Goal: Register for event/course

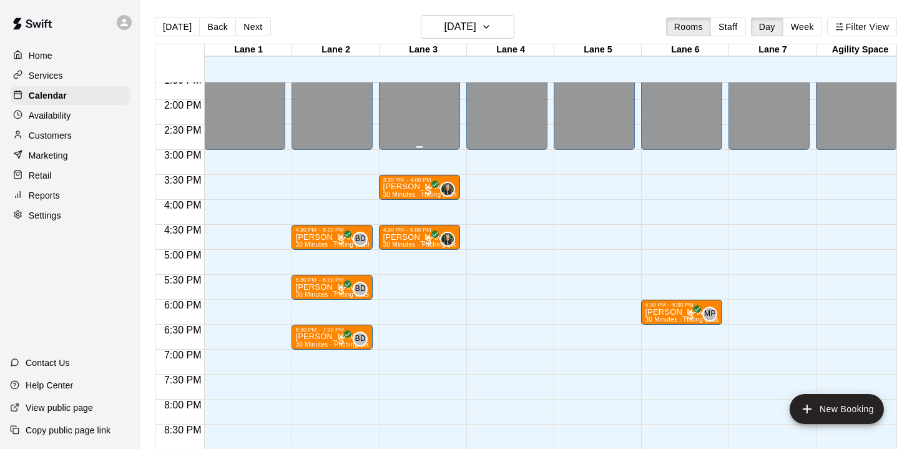
scroll to position [699, 0]
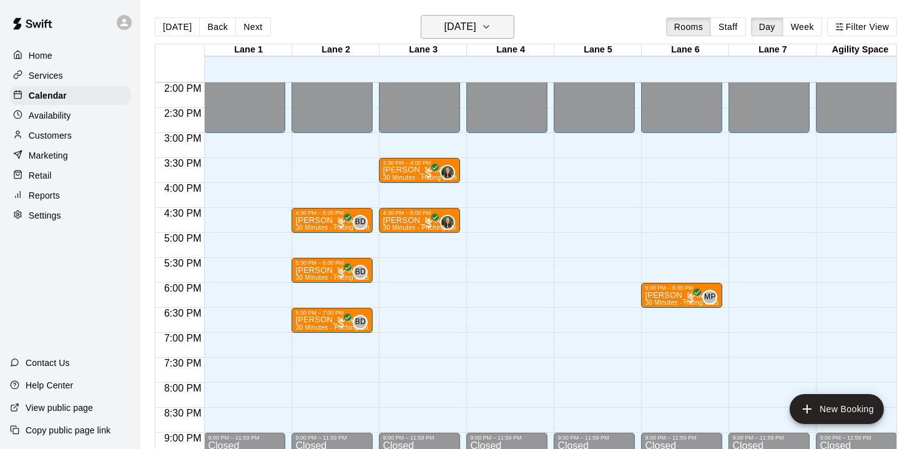
click at [491, 31] on icon "button" at bounding box center [486, 26] width 10 height 15
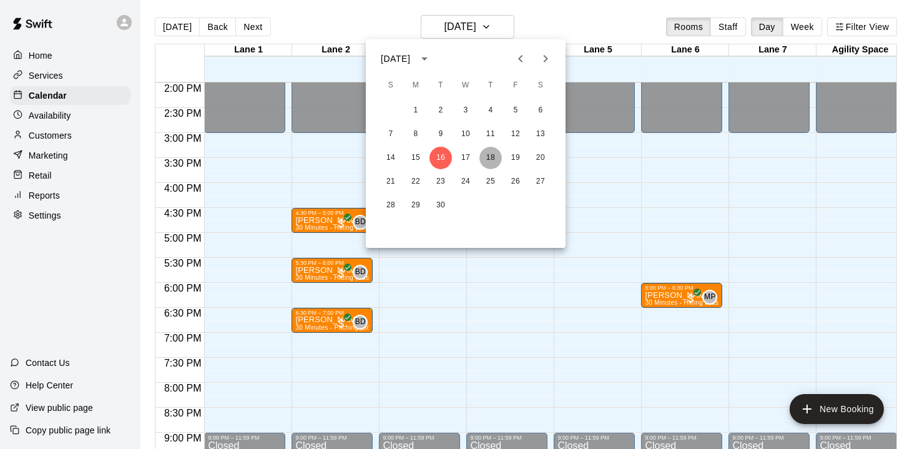
click at [491, 156] on button "18" at bounding box center [491, 158] width 22 height 22
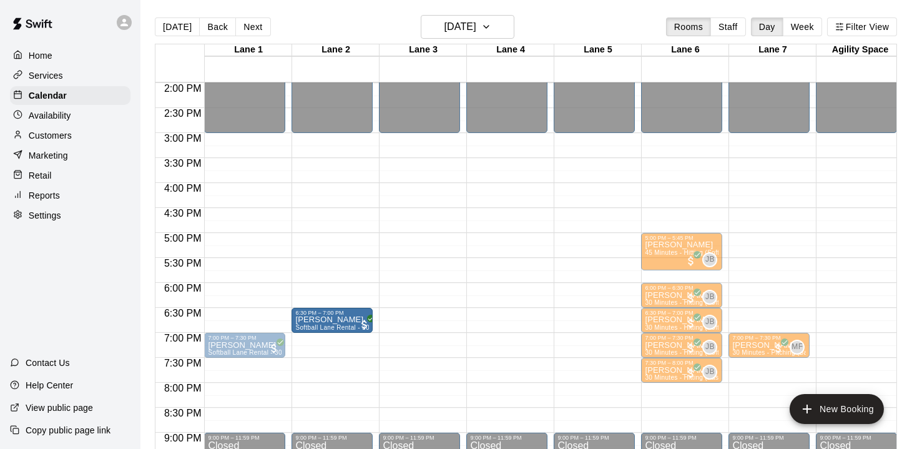
drag, startPoint x: 229, startPoint y: 320, endPoint x: 311, endPoint y: 326, distance: 82.0
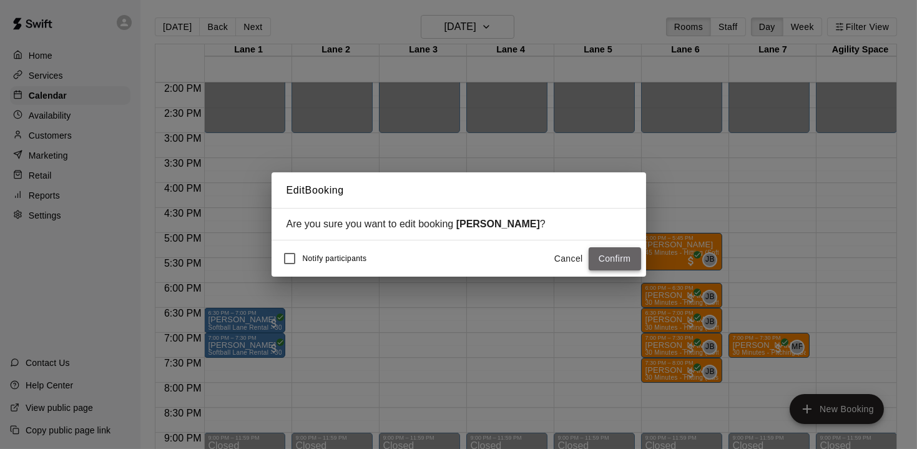
click at [615, 259] on button "Confirm" at bounding box center [615, 258] width 52 height 23
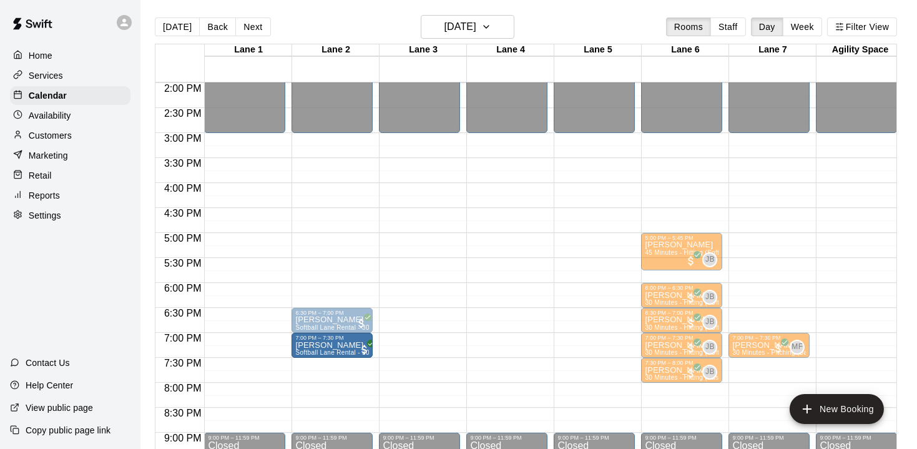
drag, startPoint x: 255, startPoint y: 347, endPoint x: 327, endPoint y: 351, distance: 72.0
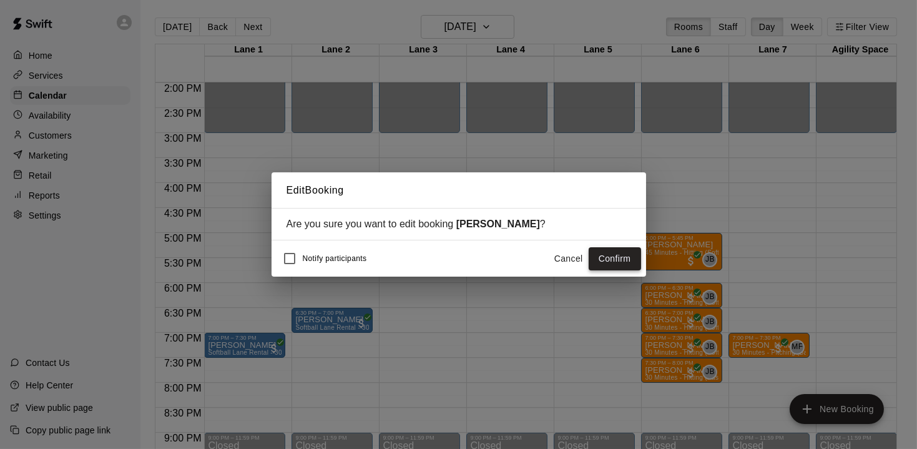
click at [603, 259] on button "Confirm" at bounding box center [615, 258] width 52 height 23
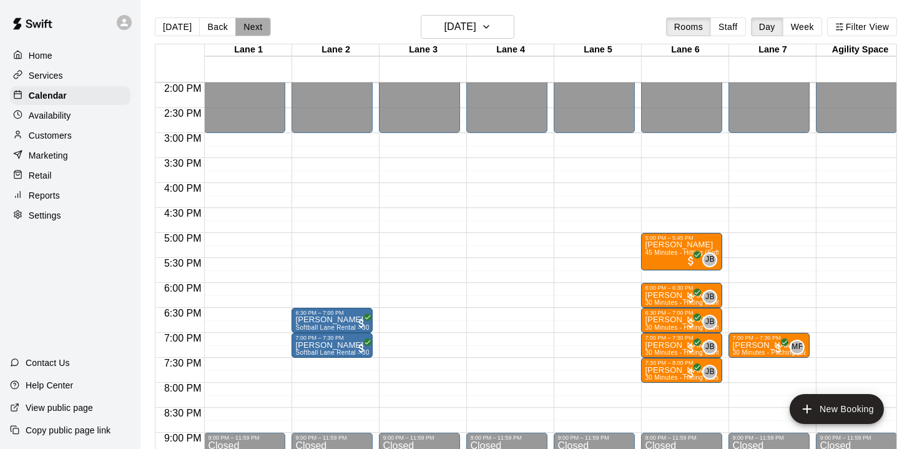
click at [257, 30] on button "Next" at bounding box center [252, 26] width 35 height 19
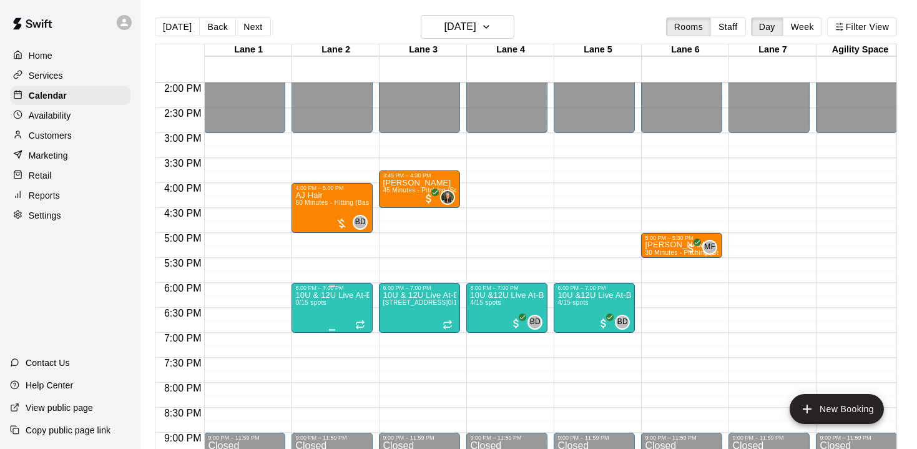
click at [330, 295] on p "10U & 12U Live At-Bat Night: Pitcher Registration" at bounding box center [332, 295] width 74 height 0
click at [307, 340] on img "edit" at bounding box center [308, 337] width 14 height 14
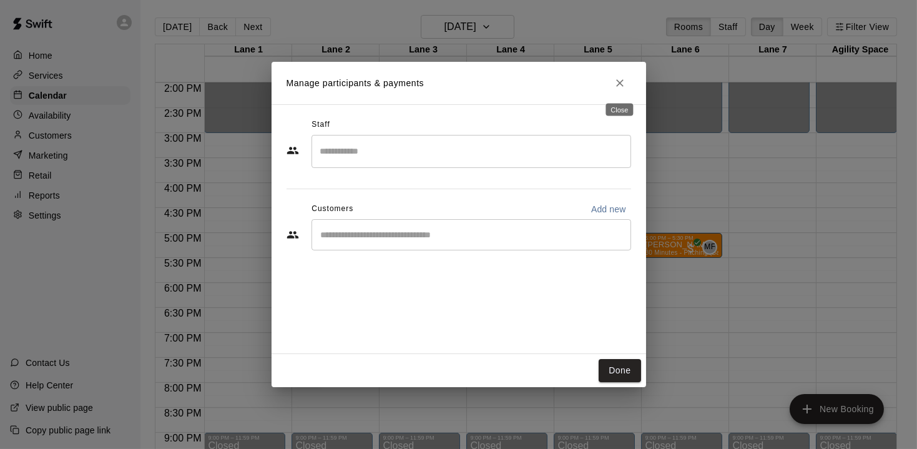
click at [623, 82] on icon "Close" at bounding box center [620, 83] width 12 height 12
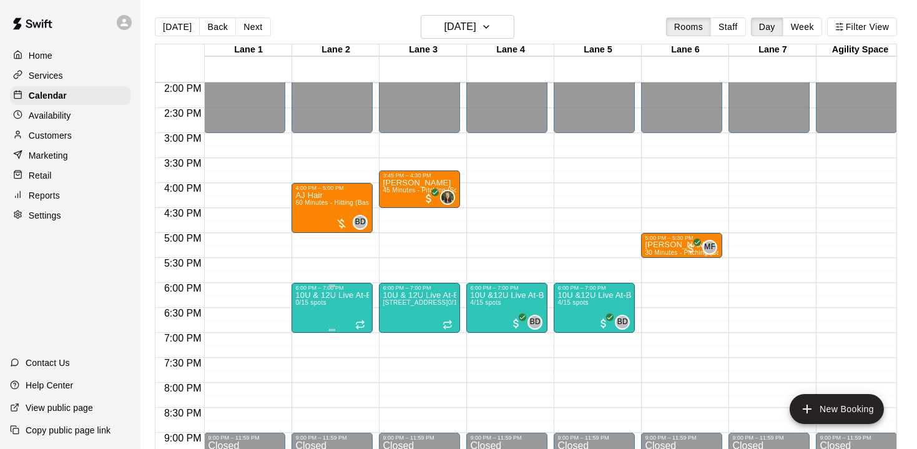
click at [407, 387] on div at bounding box center [458, 224] width 917 height 449
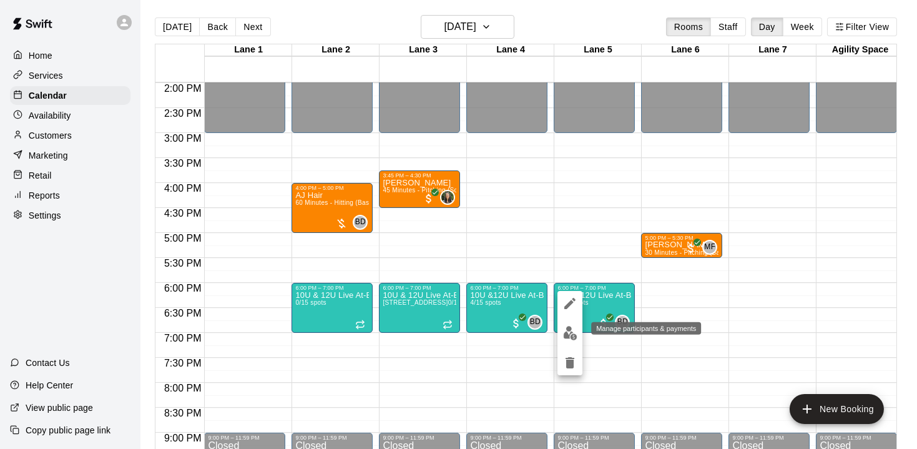
click at [566, 333] on img "edit" at bounding box center [570, 333] width 14 height 14
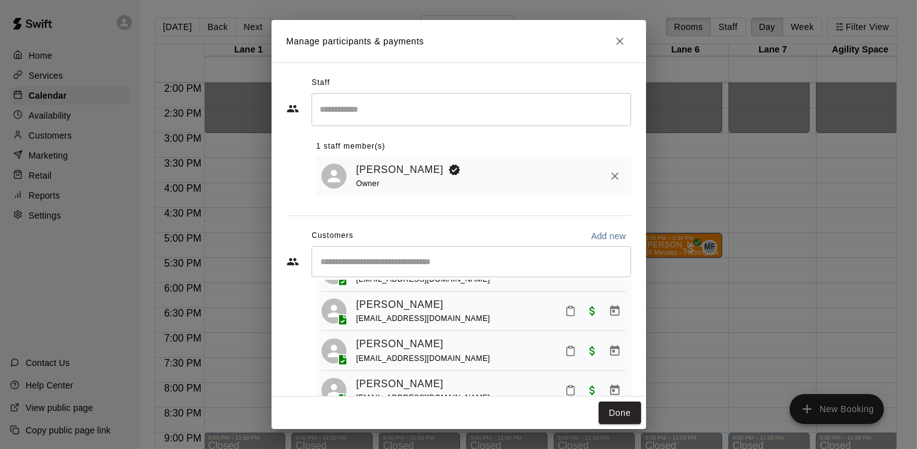
scroll to position [65, 0]
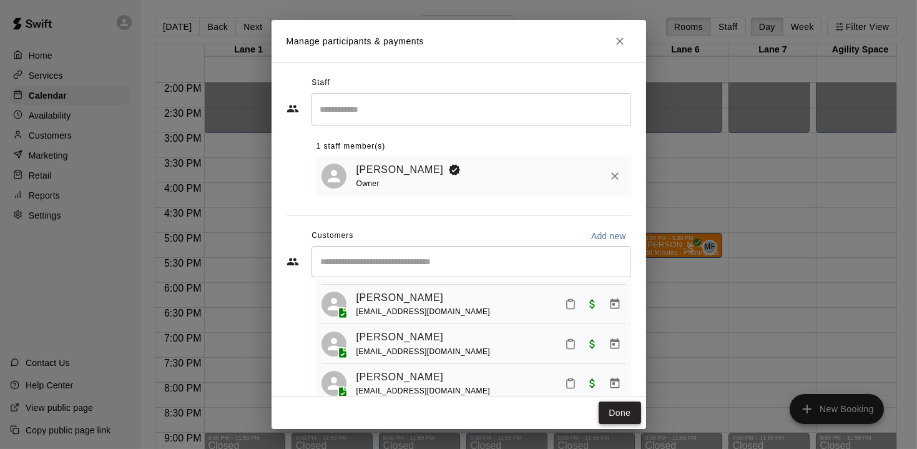
click at [620, 410] on button "Done" at bounding box center [620, 413] width 42 height 23
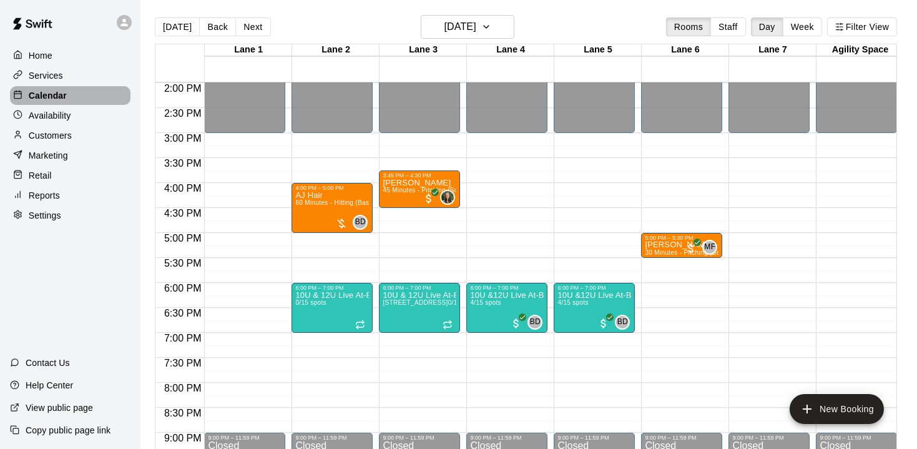
click at [50, 101] on p "Calendar" at bounding box center [48, 95] width 38 height 12
click at [180, 34] on button "[DATE]" at bounding box center [177, 26] width 45 height 19
